Goal: Obtain resource: Download file/media

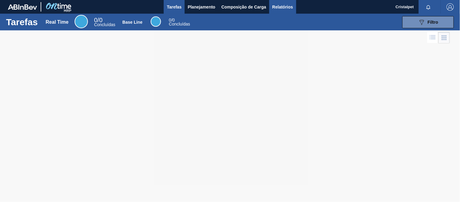
click at [278, 8] on span "Relatórios" at bounding box center [282, 6] width 21 height 7
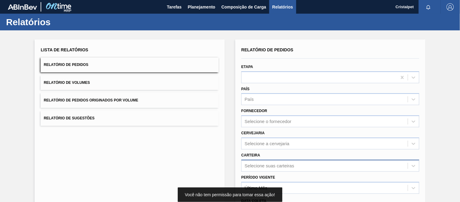
click at [263, 161] on div "Selecione suas carteiras" at bounding box center [331, 166] width 178 height 12
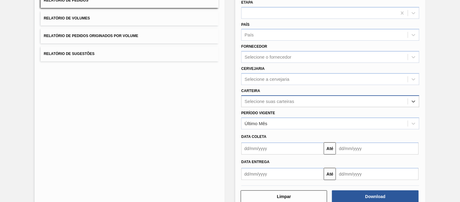
click at [258, 97] on div "Selecione suas carteiras" at bounding box center [325, 101] width 166 height 9
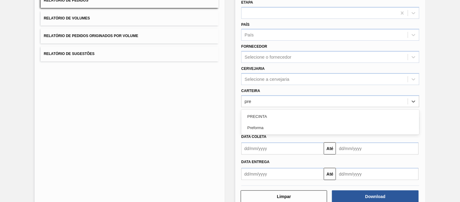
type input "pref"
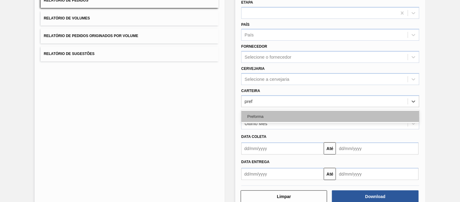
click at [255, 116] on div "Preforma" at bounding box center [331, 116] width 178 height 11
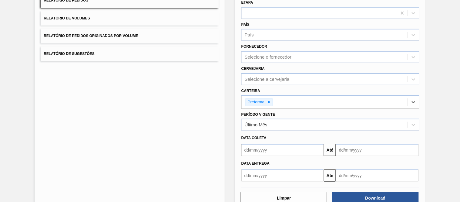
click at [254, 151] on input "text" at bounding box center [283, 150] width 83 height 12
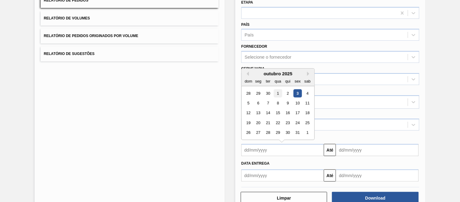
click at [278, 92] on div "1" at bounding box center [278, 93] width 8 height 8
type input "[DATE]"
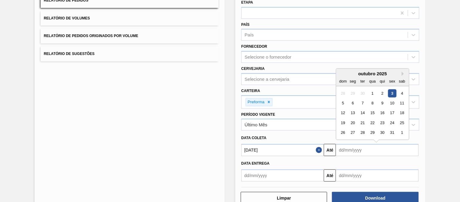
click at [364, 149] on input "text" at bounding box center [377, 150] width 83 height 12
click at [393, 131] on div "31" at bounding box center [393, 133] width 8 height 8
type input "[DATE]"
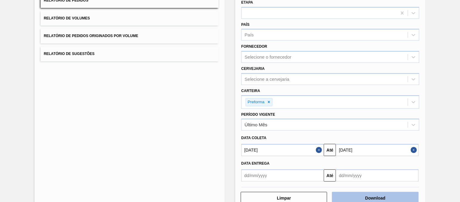
click at [374, 197] on button "Download" at bounding box center [375, 198] width 86 height 12
